Goal: Task Accomplishment & Management: Use online tool/utility

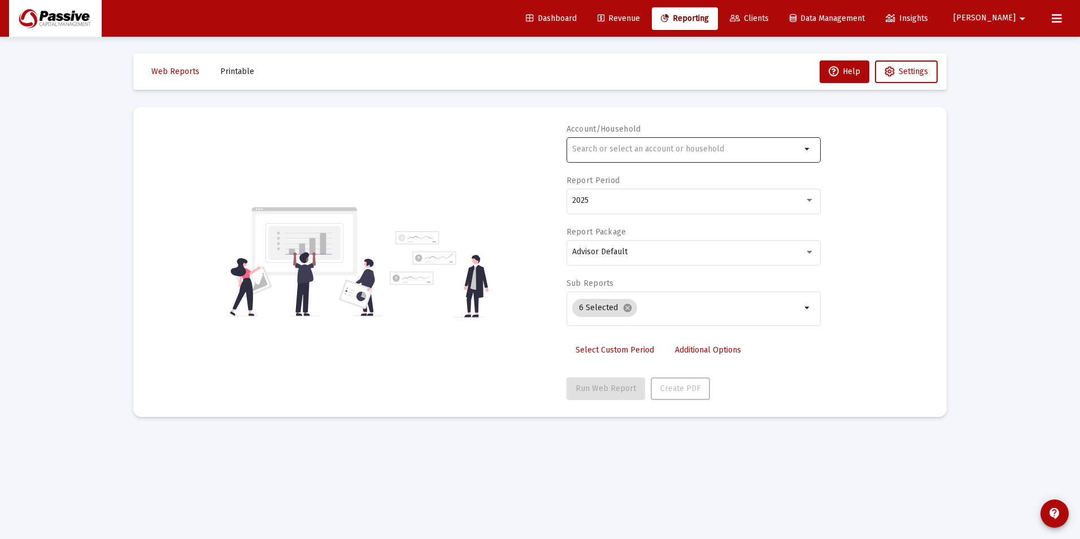
click at [609, 162] on div "arrow_drop_down" at bounding box center [694, 155] width 254 height 36
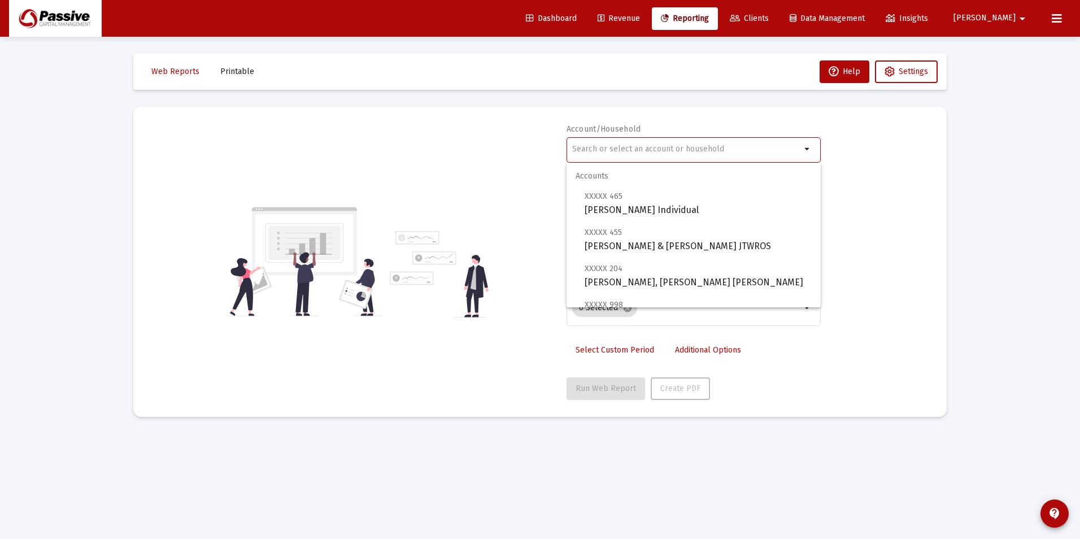
click at [606, 153] on input "text" at bounding box center [686, 149] width 229 height 9
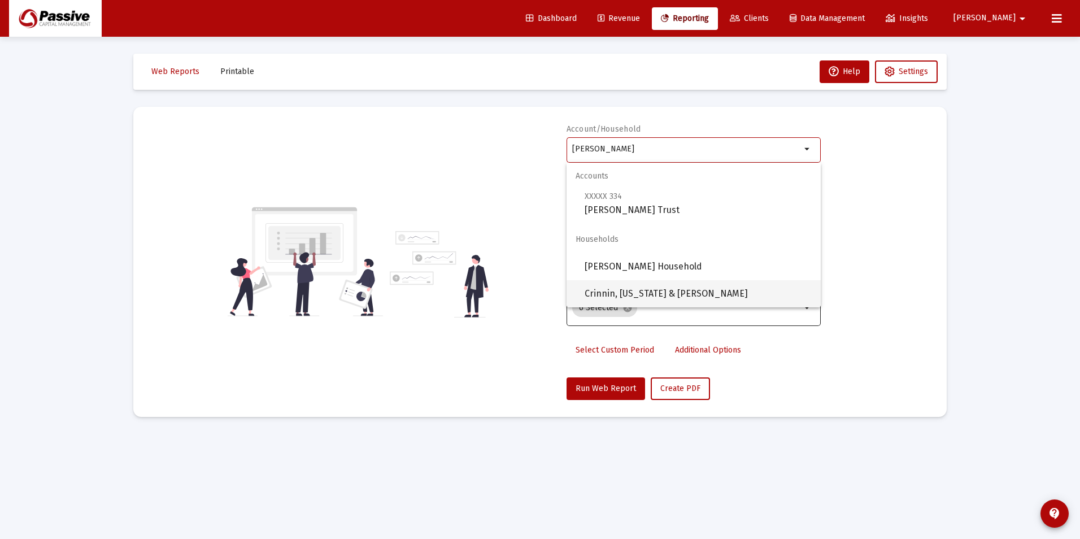
drag, startPoint x: 726, startPoint y: 294, endPoint x: 714, endPoint y: 299, distance: 12.9
click at [725, 295] on span "Crinnin, [US_STATE] & [PERSON_NAME]" at bounding box center [698, 293] width 227 height 27
type input "Crinnin, [US_STATE] & [PERSON_NAME]"
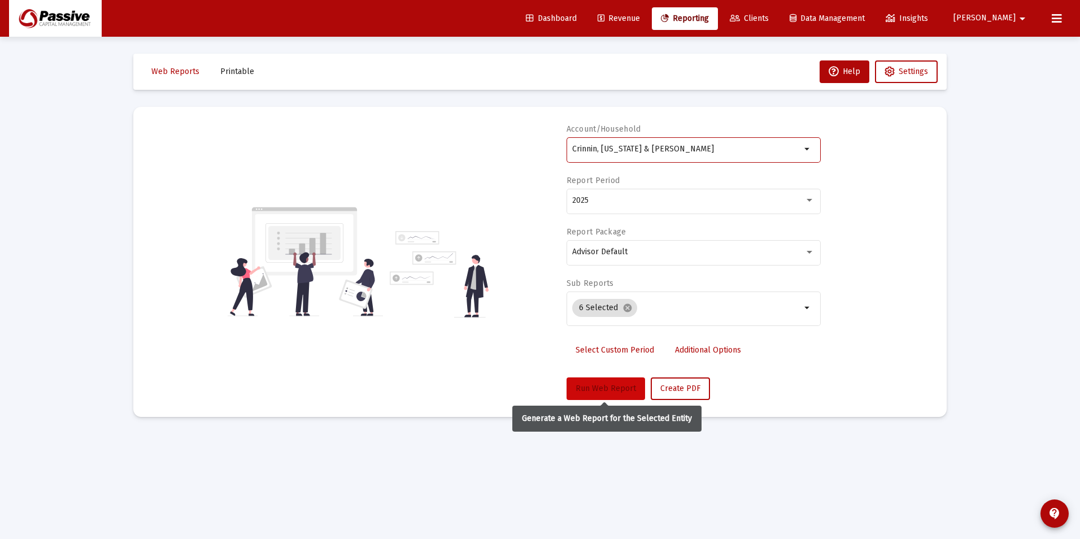
click at [607, 384] on button "Run Web Report" at bounding box center [606, 388] width 79 height 23
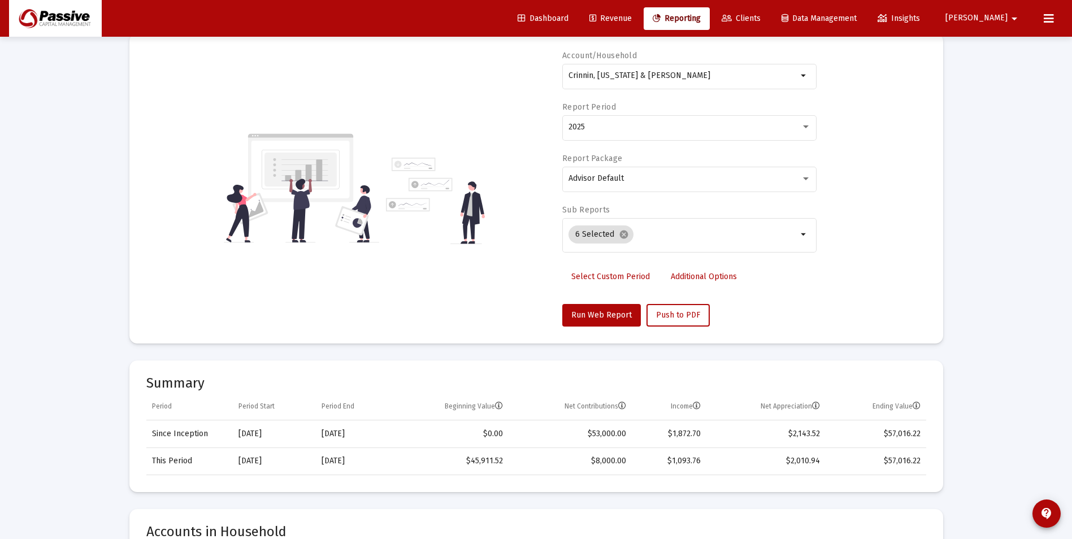
scroll to position [57, 0]
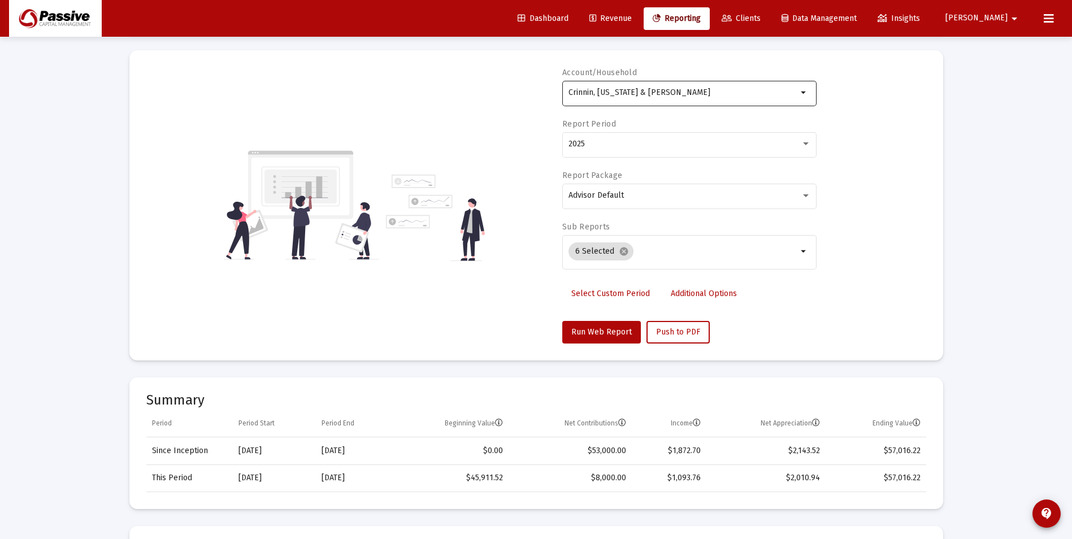
click at [651, 98] on div "Crinnin, [US_STATE] & [PERSON_NAME]" at bounding box center [682, 93] width 229 height 28
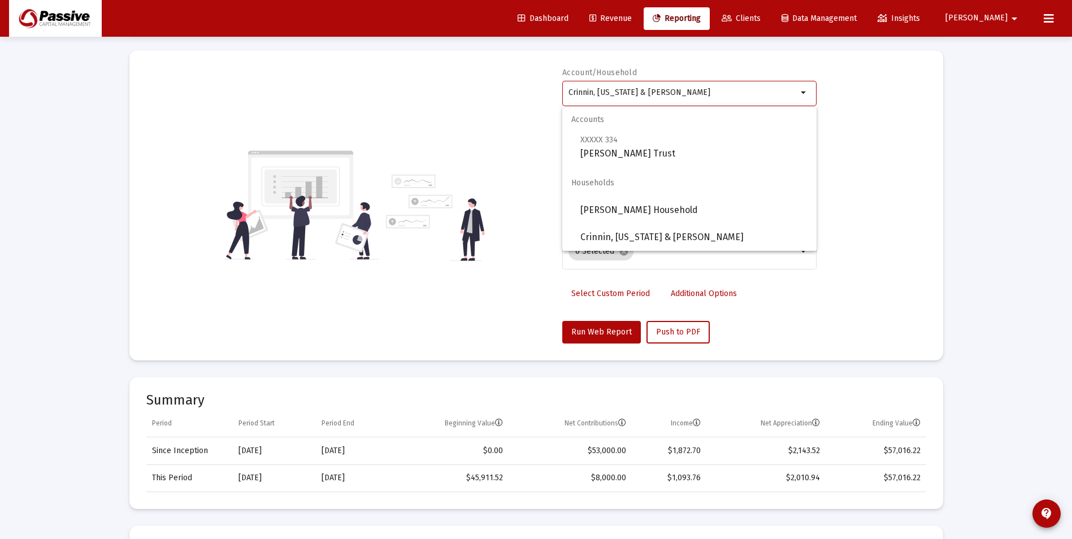
drag, startPoint x: 742, startPoint y: 93, endPoint x: 393, endPoint y: 43, distance: 352.7
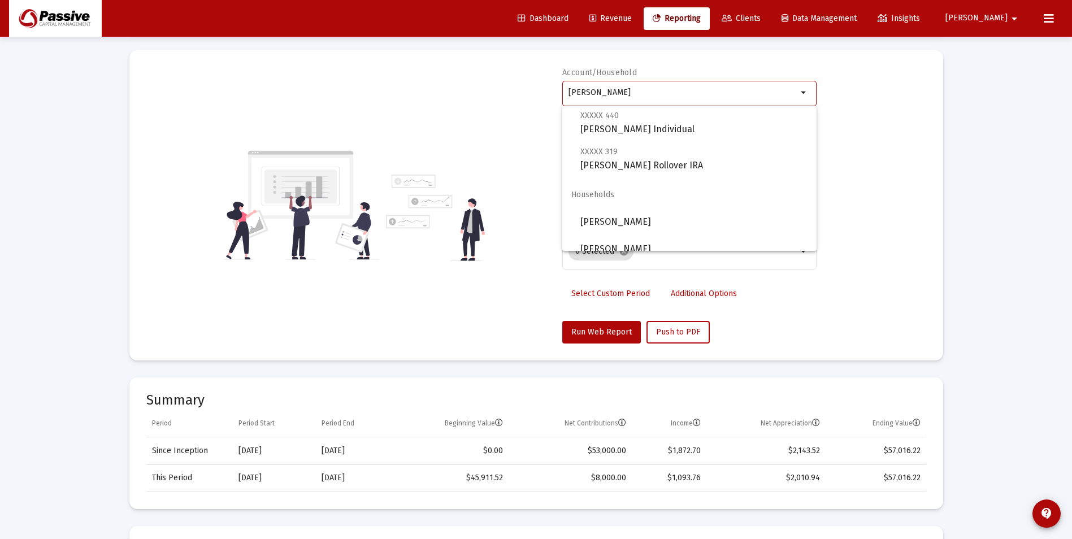
scroll to position [36, 0]
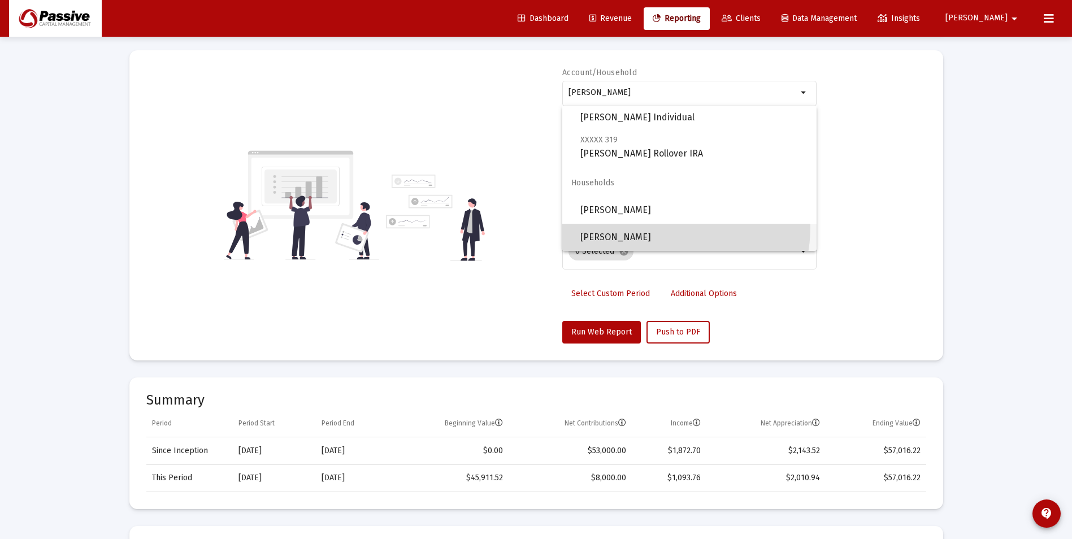
click at [656, 228] on span "[PERSON_NAME]" at bounding box center [693, 237] width 227 height 27
type input "[PERSON_NAME]"
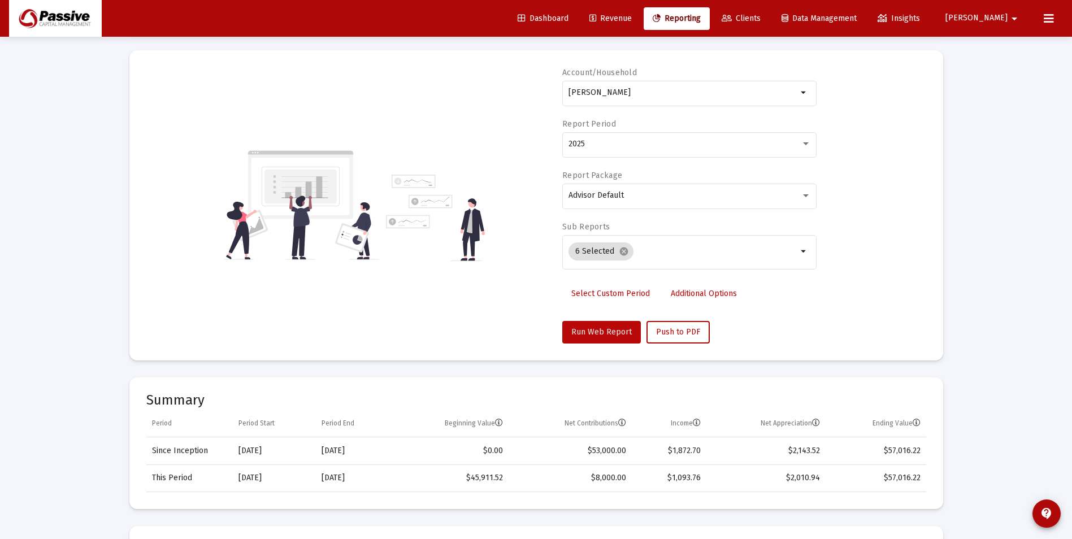
click at [624, 329] on span "Run Web Report" at bounding box center [601, 332] width 60 height 10
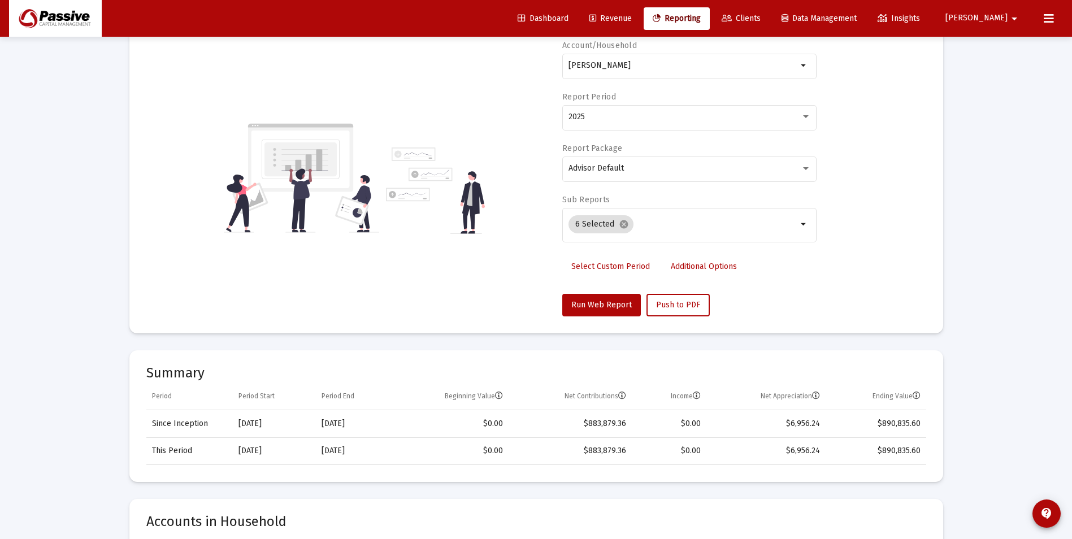
scroll to position [0, 0]
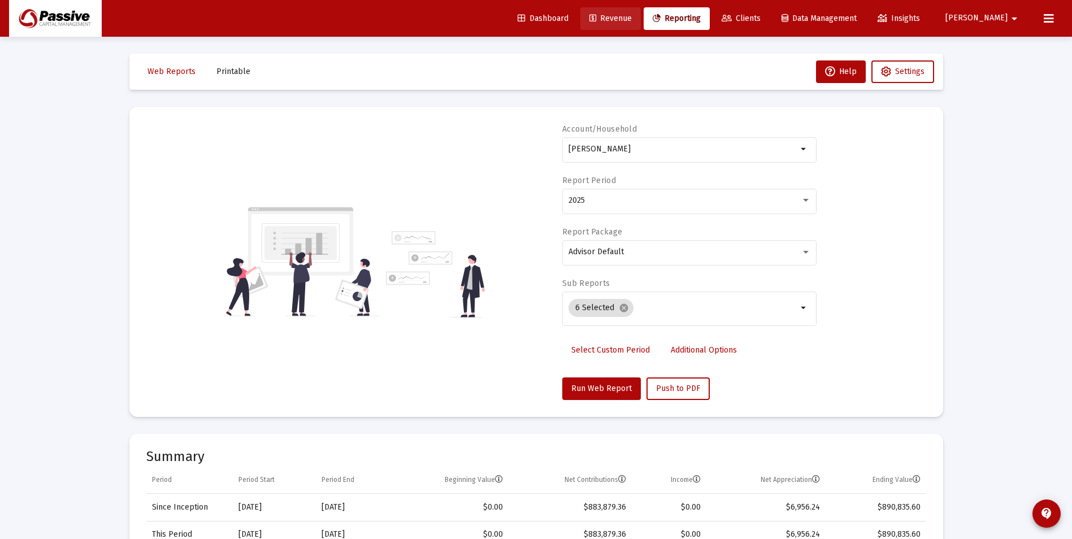
click at [641, 25] on link "Revenue" at bounding box center [610, 18] width 60 height 23
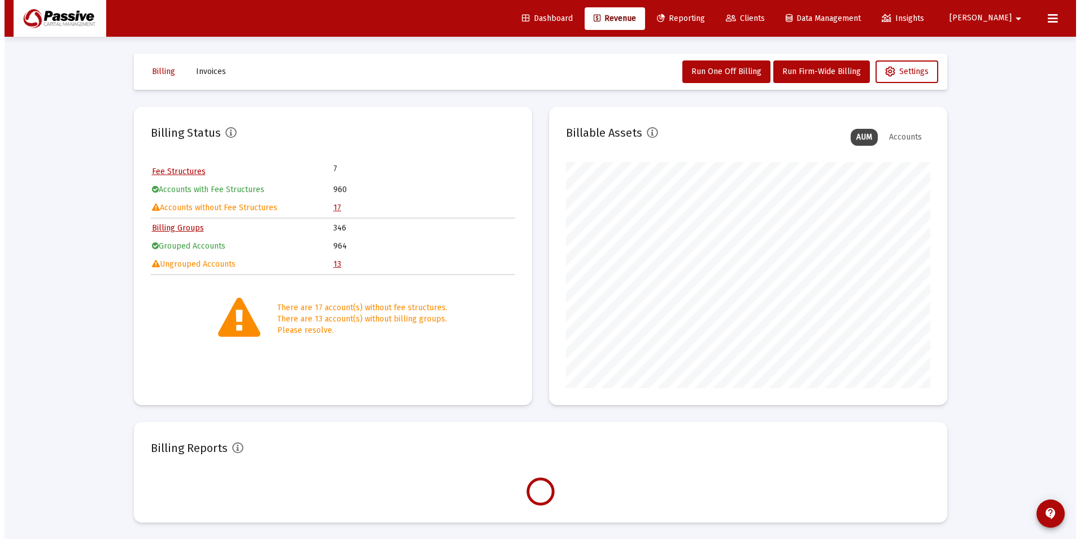
scroll to position [226, 364]
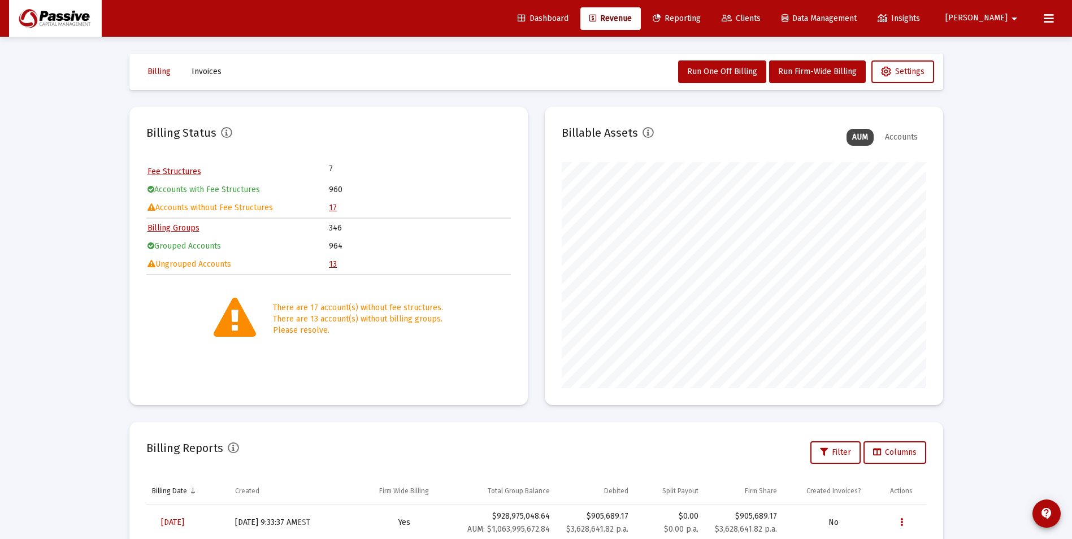
click at [701, 21] on span "Reporting" at bounding box center [677, 19] width 48 height 10
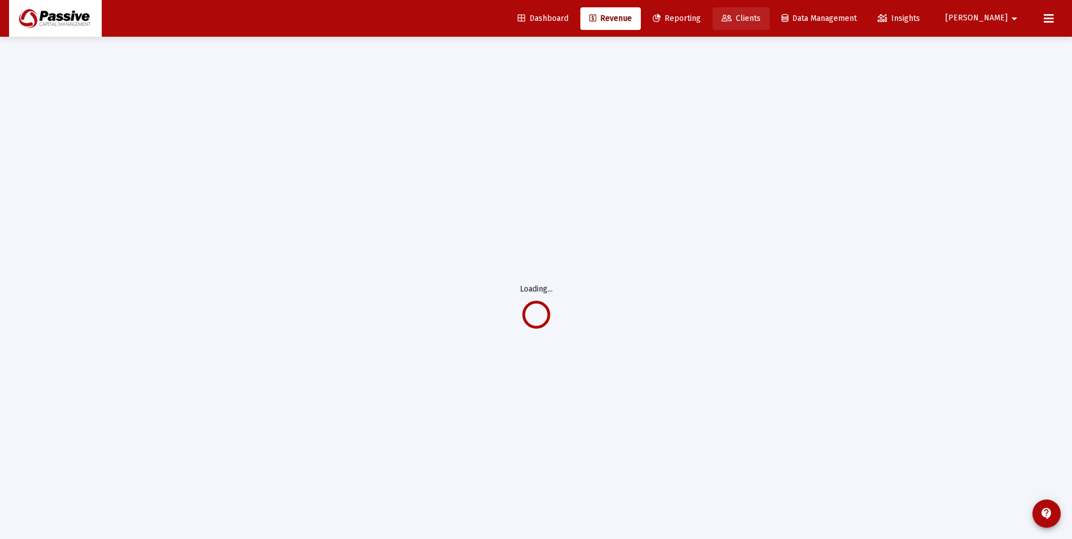
click at [761, 22] on span "Clients" at bounding box center [741, 19] width 39 height 10
click at [761, 21] on span "Clients" at bounding box center [741, 19] width 39 height 10
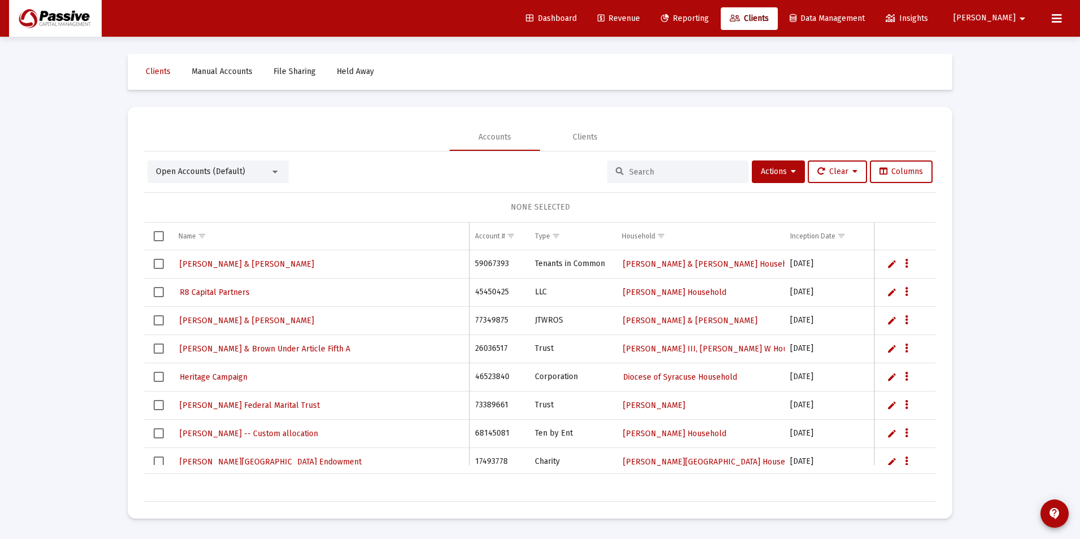
click at [1041, 22] on button "[PERSON_NAME]" at bounding box center [991, 18] width 103 height 23
drag, startPoint x: 997, startPoint y: 141, endPoint x: 996, endPoint y: 133, distance: 8.5
click at [996, 137] on div at bounding box center [540, 269] width 1080 height 539
click at [1058, 20] on icon at bounding box center [1057, 19] width 10 height 14
